Goal: Task Accomplishment & Management: Manage account settings

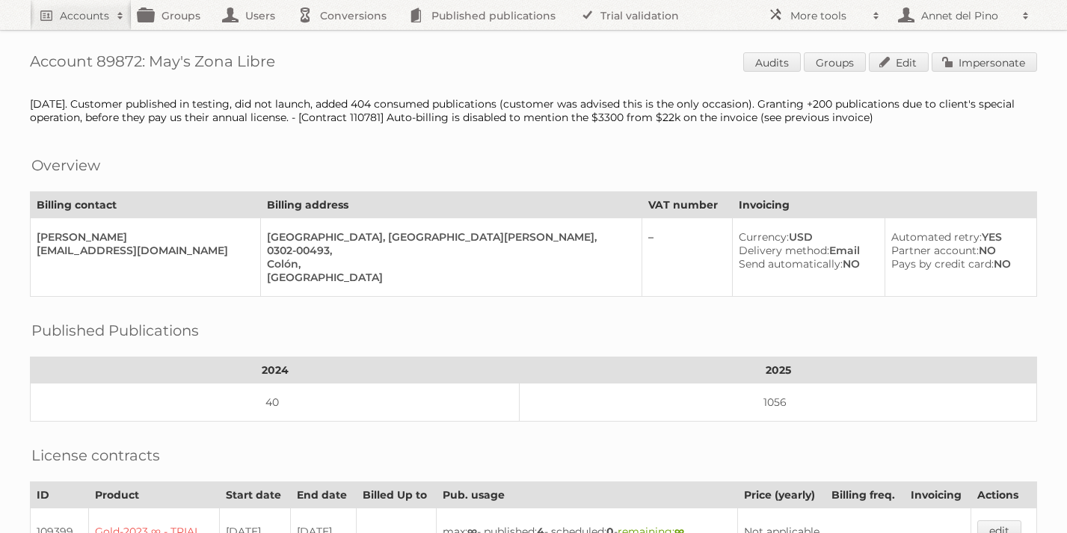
click at [95, 16] on h2 "Accounts" at bounding box center [84, 15] width 49 height 15
paste input"] "[PERSON_NAME][EMAIL_ADDRESS][DOMAIN_NAME]"
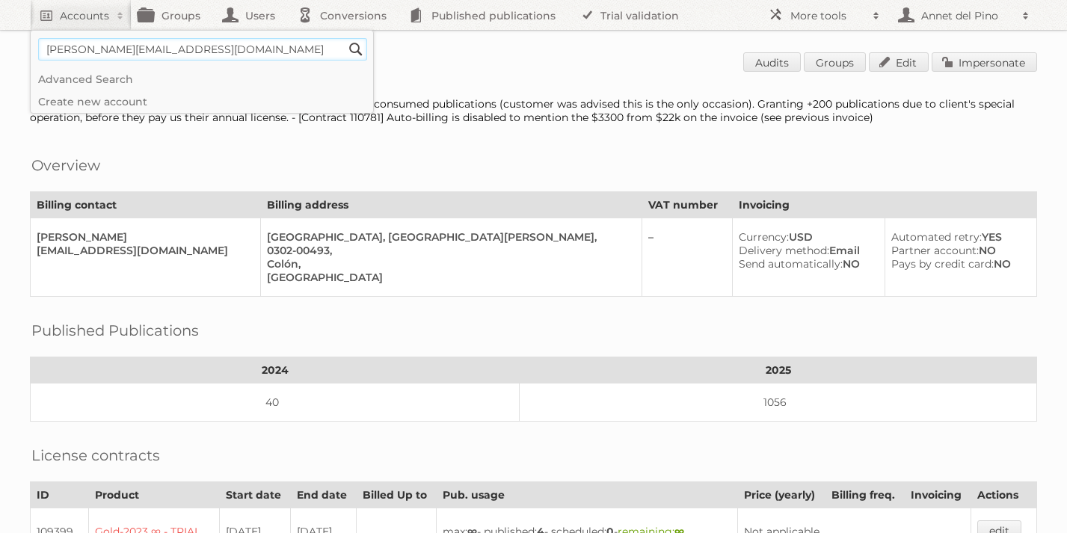
type input"] "[PERSON_NAME][EMAIL_ADDRESS][DOMAIN_NAME]"
click at [345, 38] on input "Search" at bounding box center [356, 49] width 22 height 22
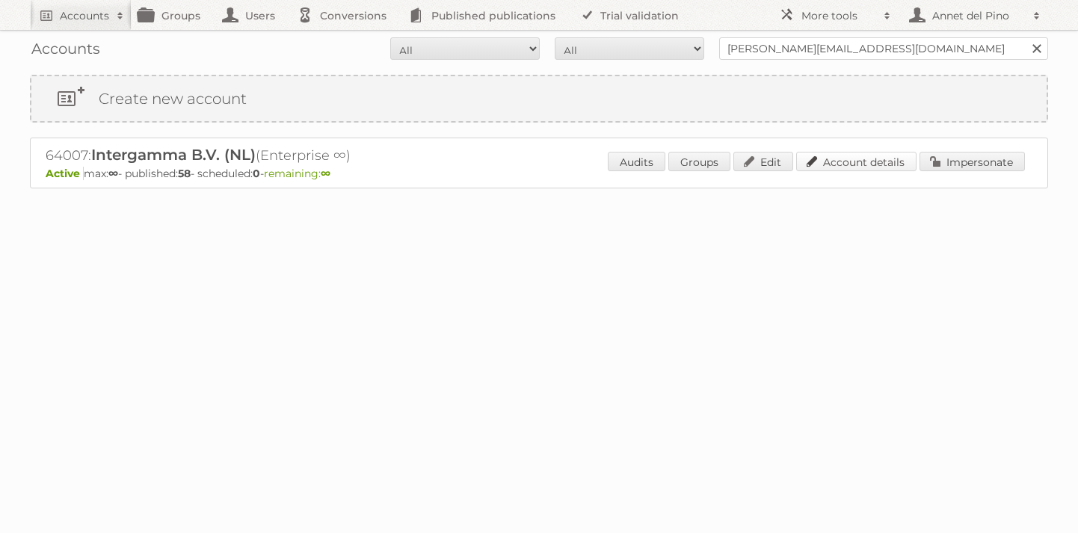
click at [863, 162] on link "Account details" at bounding box center [856, 161] width 120 height 19
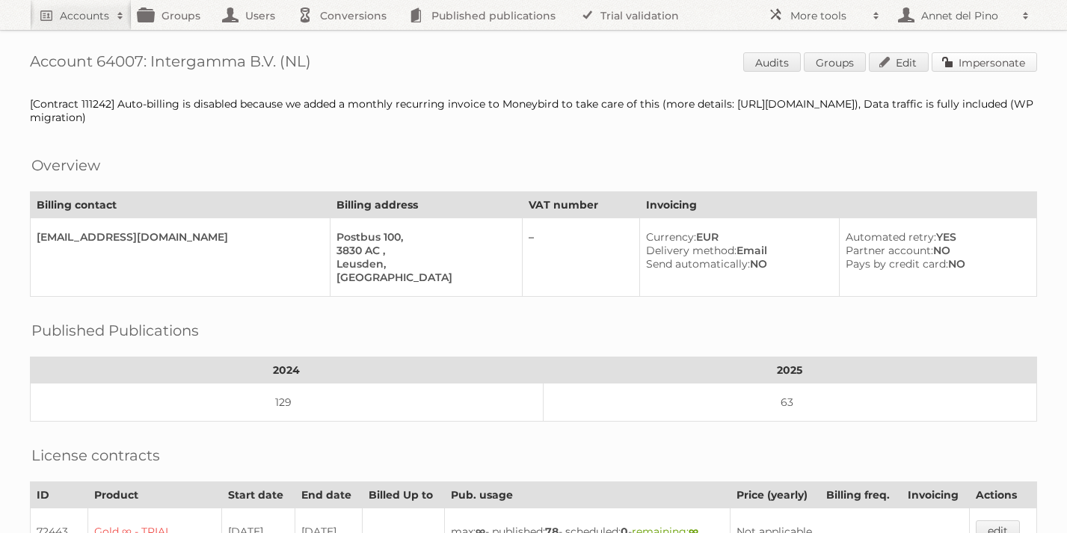
click at [985, 55] on link "Impersonate" at bounding box center [983, 61] width 105 height 19
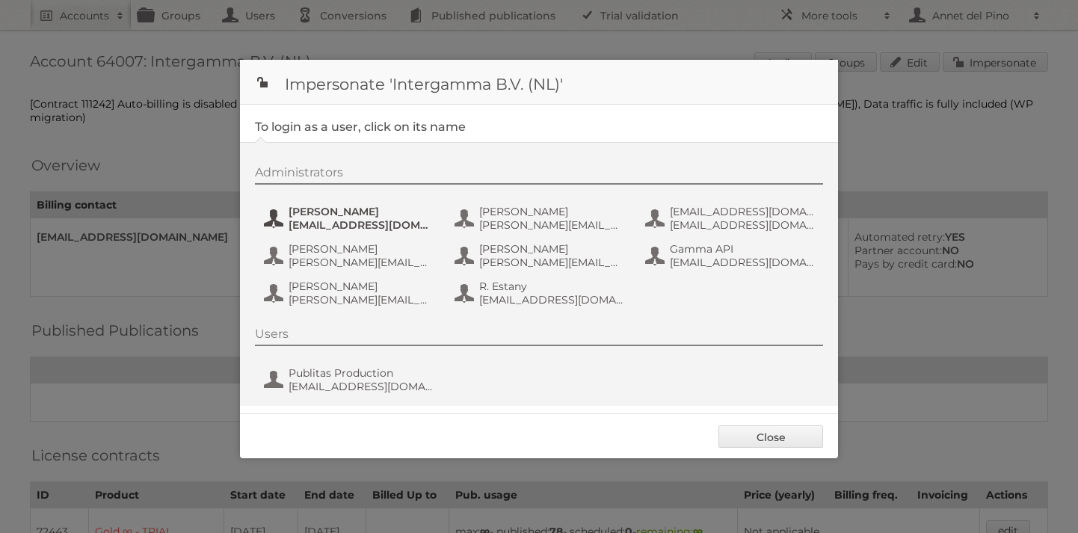
click at [308, 217] on span "[PERSON_NAME]" at bounding box center [361, 211] width 145 height 13
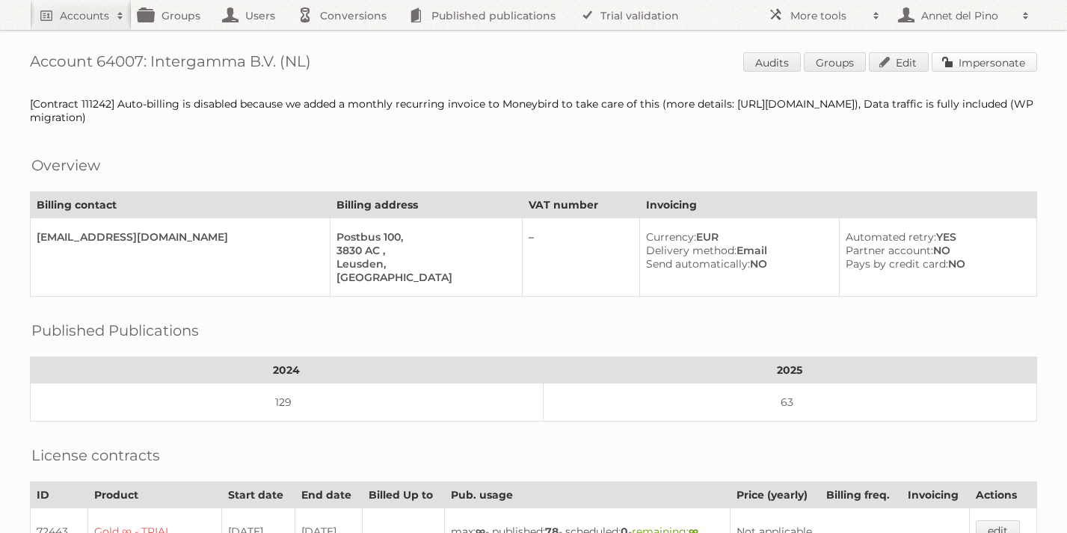
click at [987, 70] on link "Impersonate" at bounding box center [983, 61] width 105 height 19
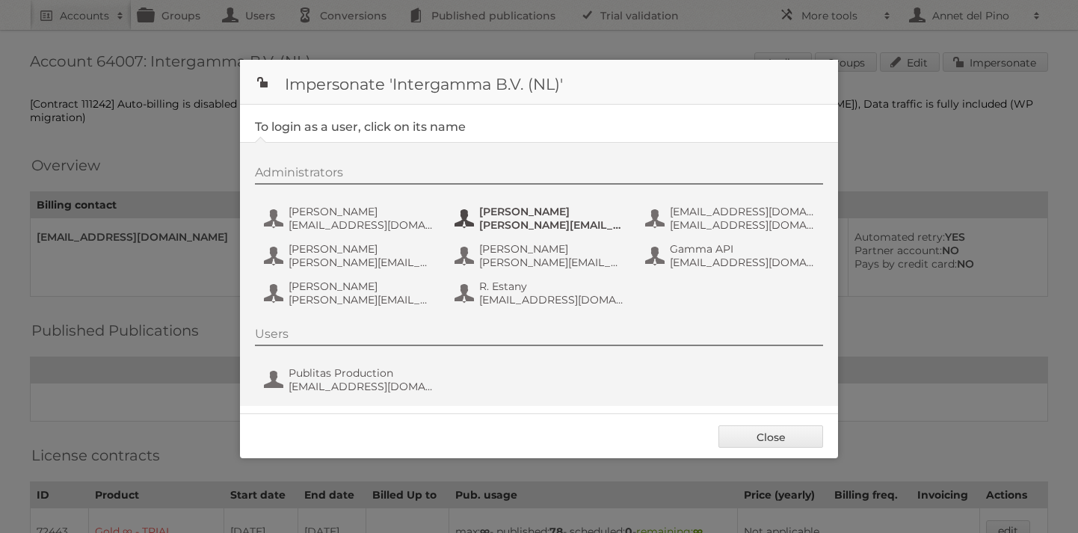
click at [547, 218] on span "[PERSON_NAME][EMAIL_ADDRESS][DOMAIN_NAME]" at bounding box center [551, 224] width 145 height 13
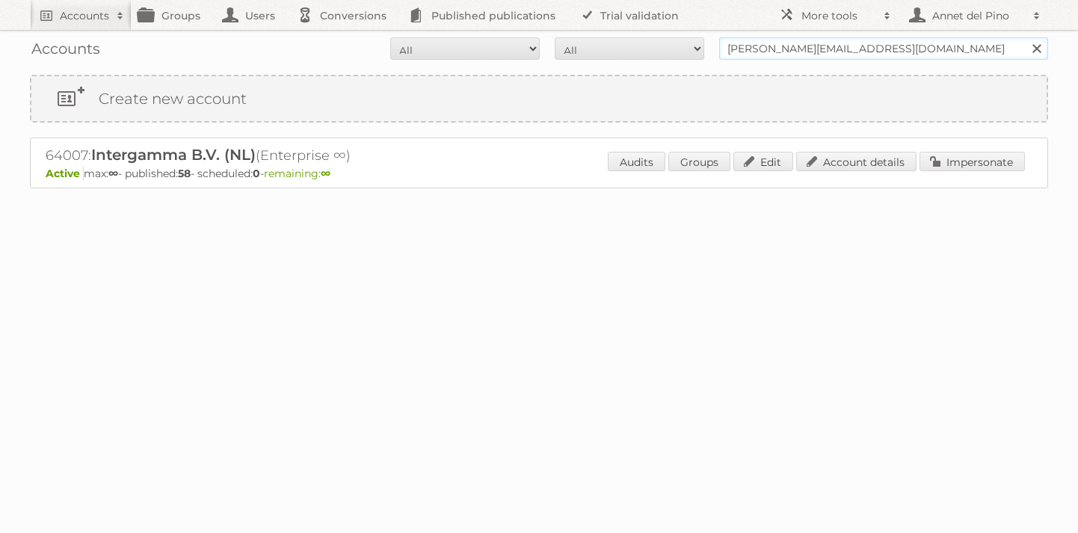
click at [817, 49] on input "[PERSON_NAME][EMAIL_ADDRESS][DOMAIN_NAME]" at bounding box center [883, 48] width 329 height 22
